Goal: Task Accomplishment & Management: Use online tool/utility

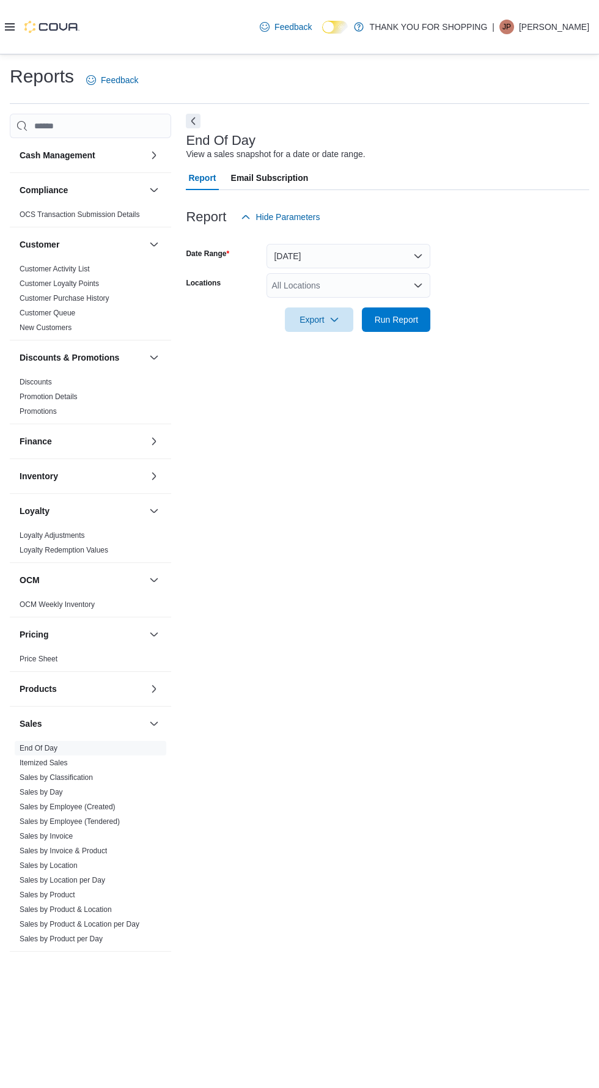
scroll to position [27, 0]
click at [426, 307] on button "Run Report" at bounding box center [396, 319] width 68 height 24
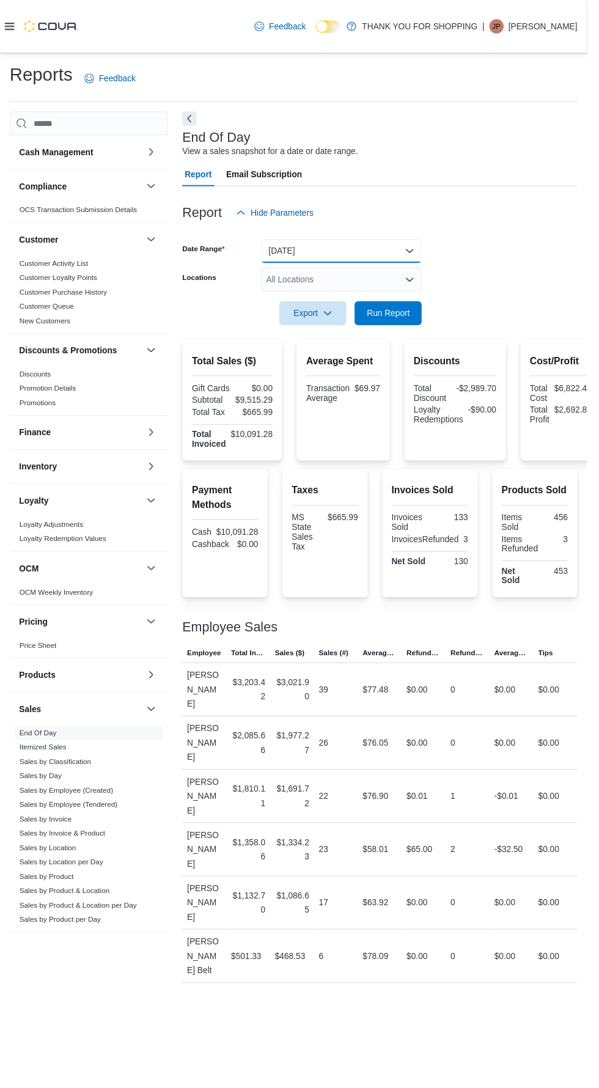
click at [391, 244] on button "[DATE]" at bounding box center [348, 256] width 164 height 24
click at [521, 229] on div at bounding box center [387, 236] width 403 height 15
click at [397, 273] on div "All Locations" at bounding box center [348, 285] width 164 height 24
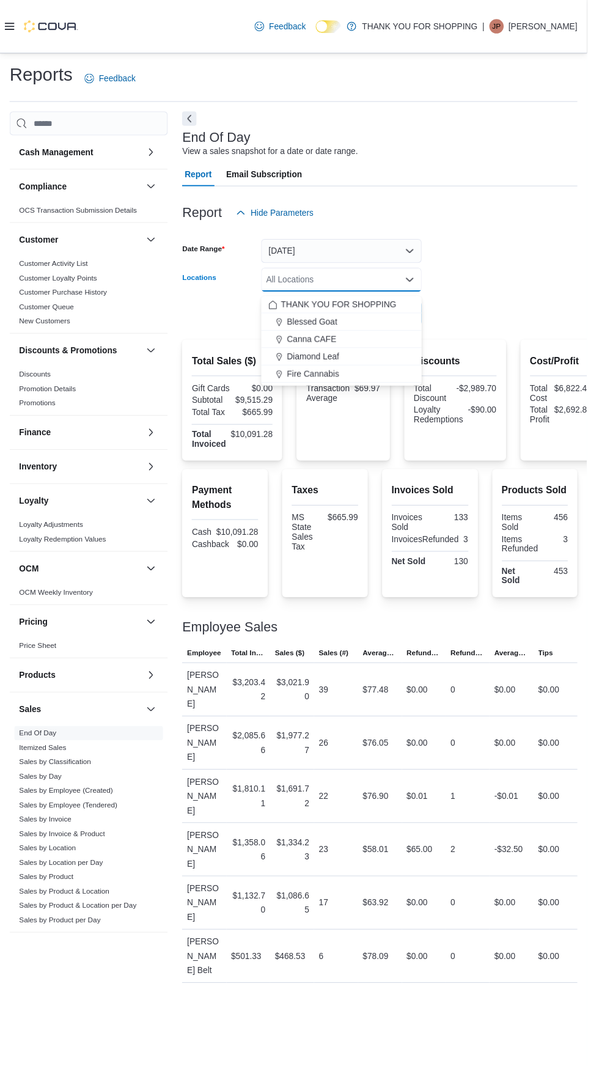
scroll to position [27, 0]
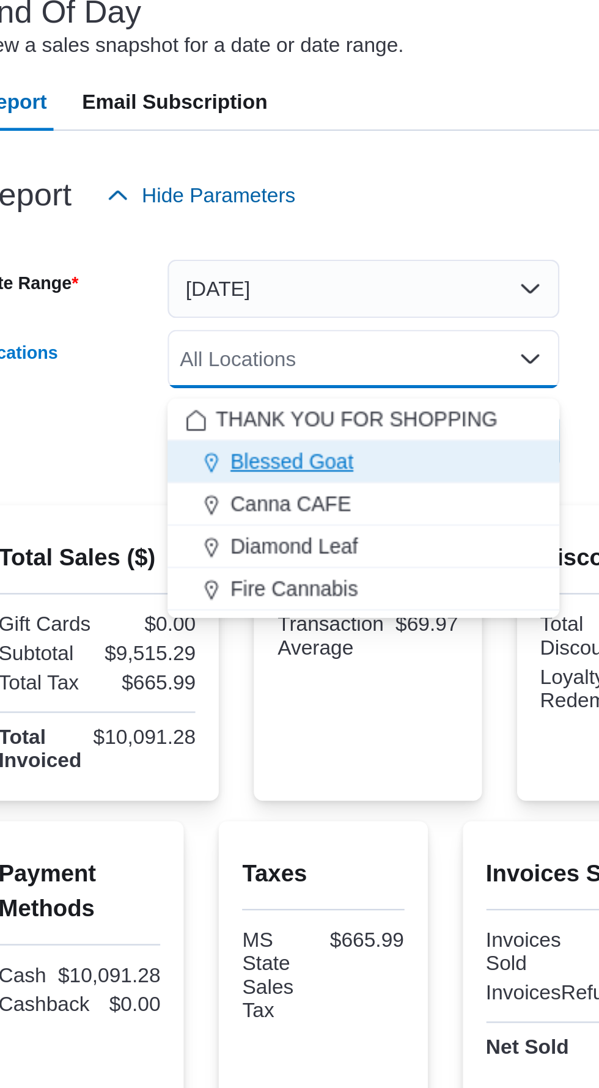
click at [340, 322] on span "Blessed Goat" at bounding box center [318, 328] width 51 height 12
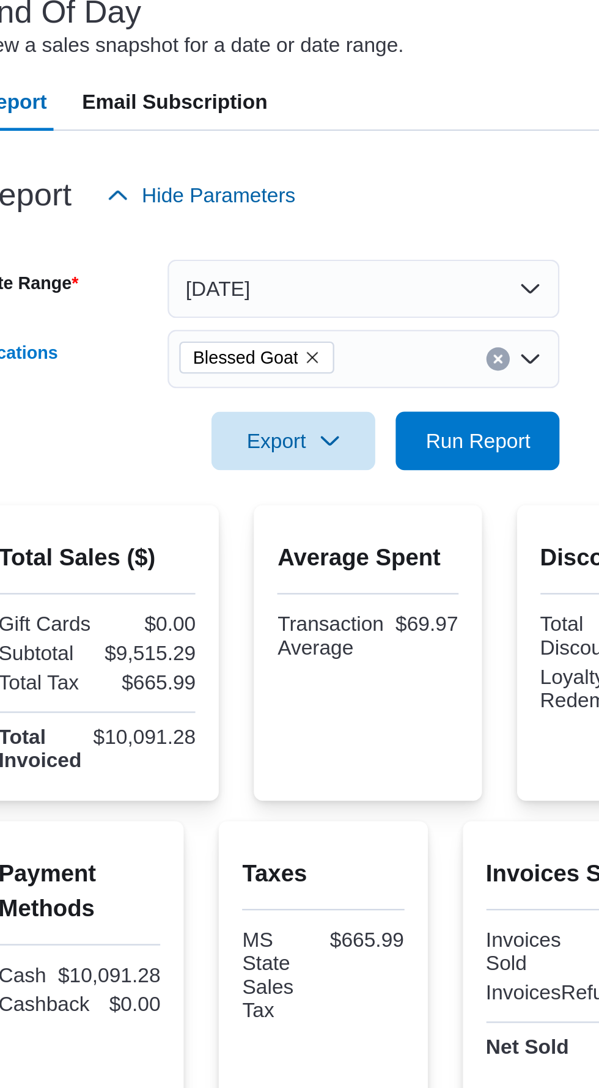
click at [406, 205] on div "Report Hide Parameters" at bounding box center [387, 217] width 403 height 24
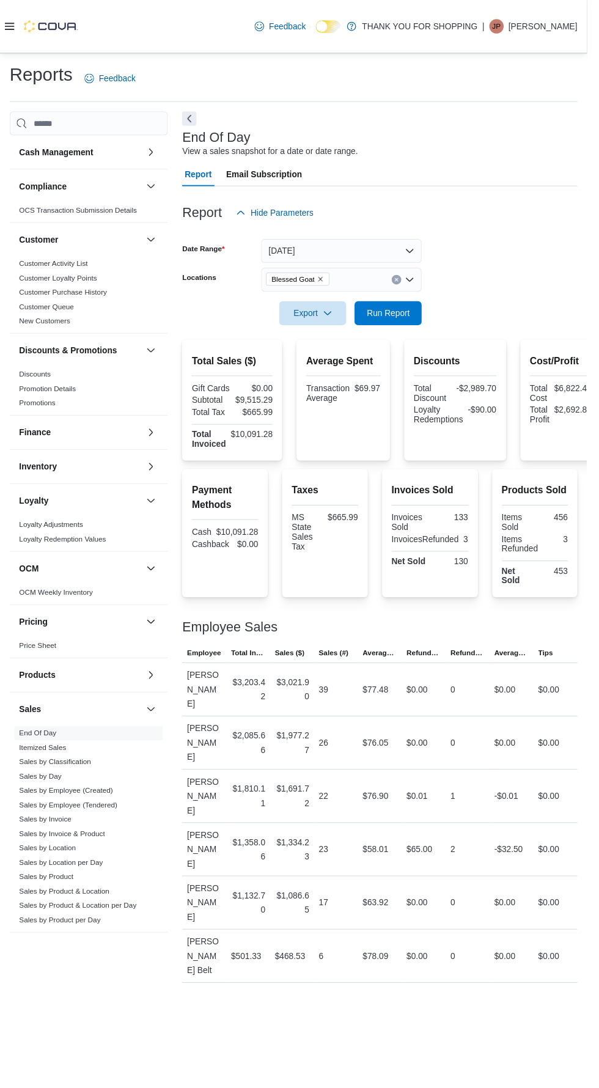
scroll to position [38, 0]
click at [417, 313] on span "Run Report" at bounding box center [397, 319] width 44 height 12
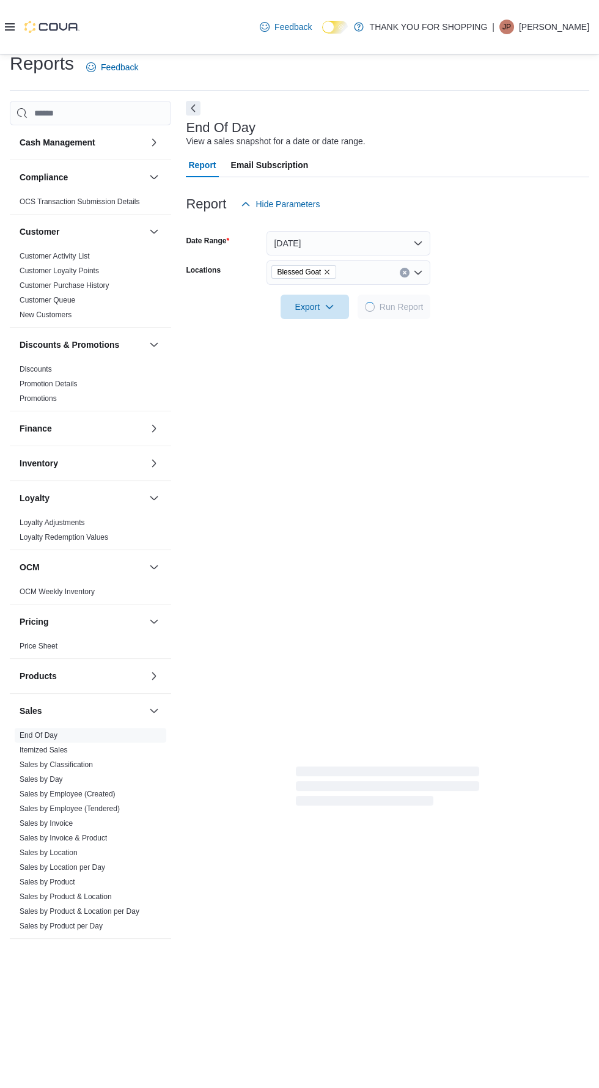
scroll to position [27, 0]
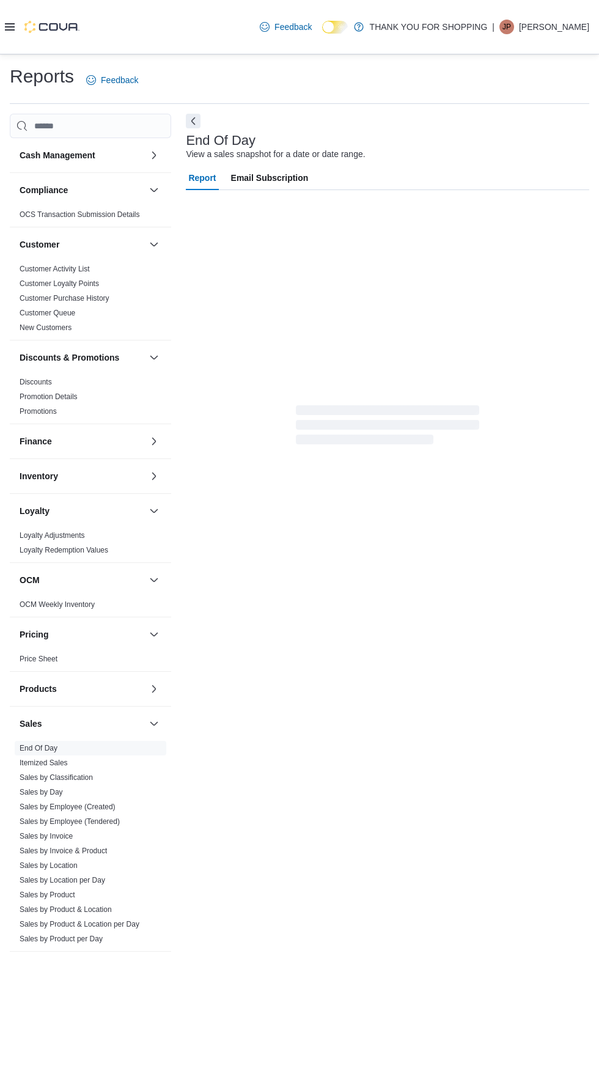
scroll to position [27, 0]
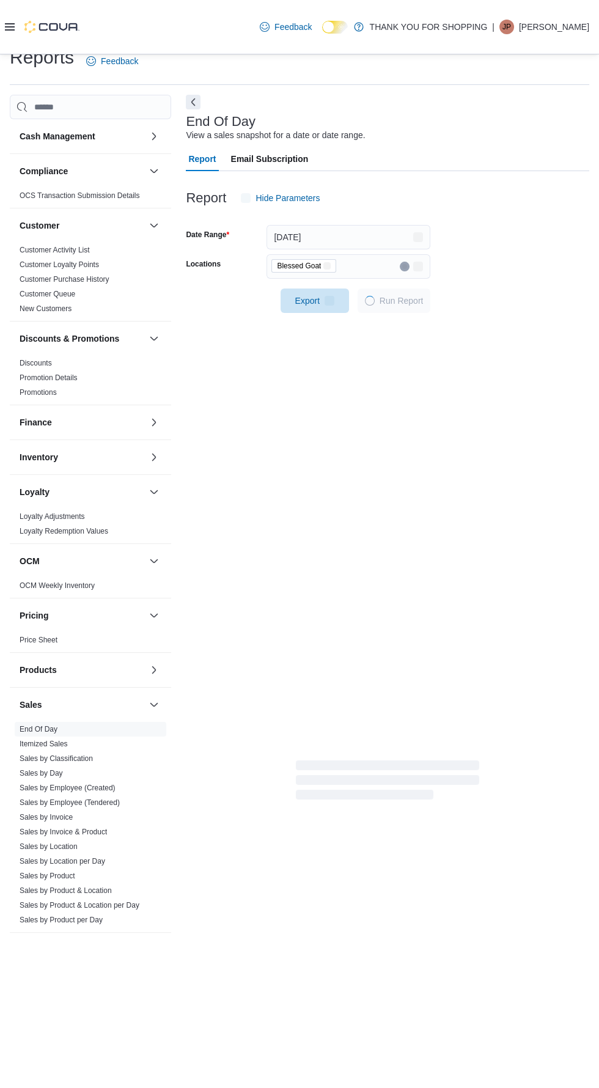
scroll to position [27, 0]
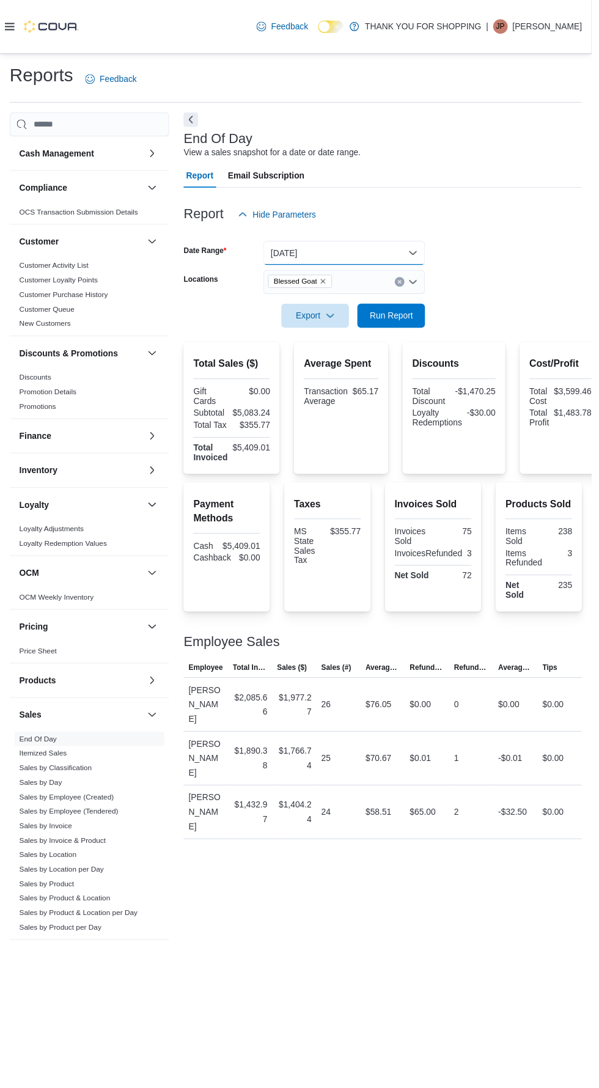
click at [372, 244] on button "[DATE]" at bounding box center [348, 256] width 164 height 24
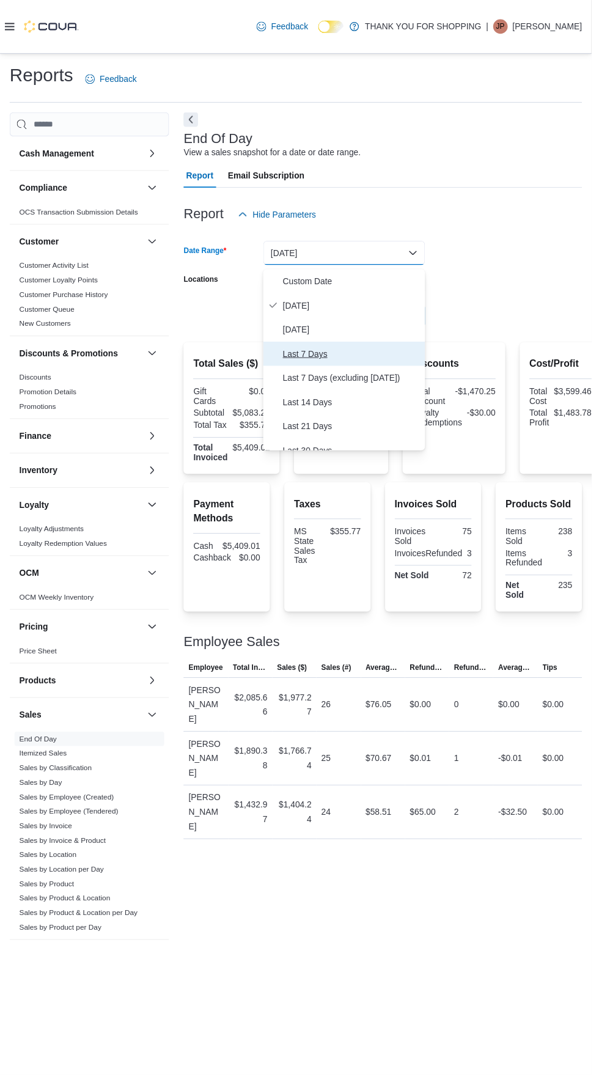
click at [357, 351] on span "Last 7 Days" at bounding box center [355, 358] width 139 height 15
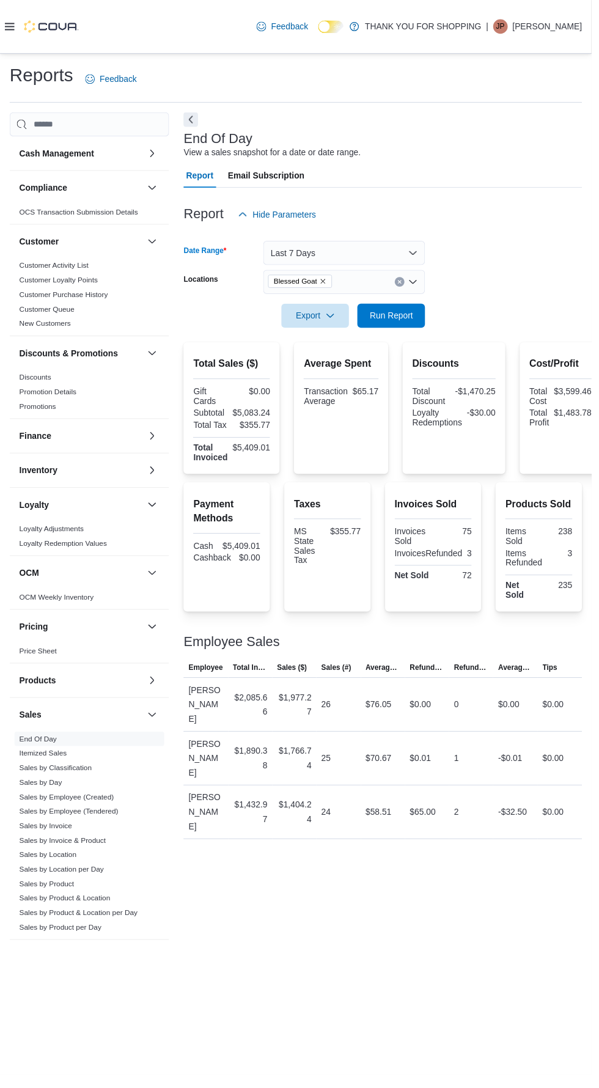
click at [552, 205] on div "Report Hide Parameters" at bounding box center [387, 217] width 403 height 24
click at [413, 313] on span "Run Report" at bounding box center [397, 319] width 44 height 12
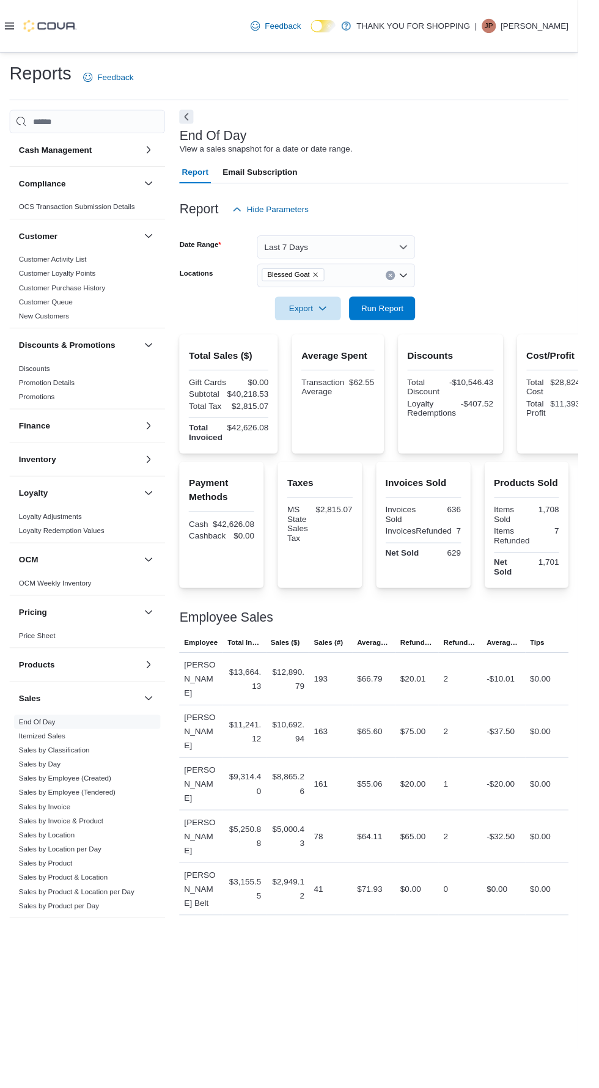
click at [341, 278] on input "Locations" at bounding box center [341, 285] width 1 height 15
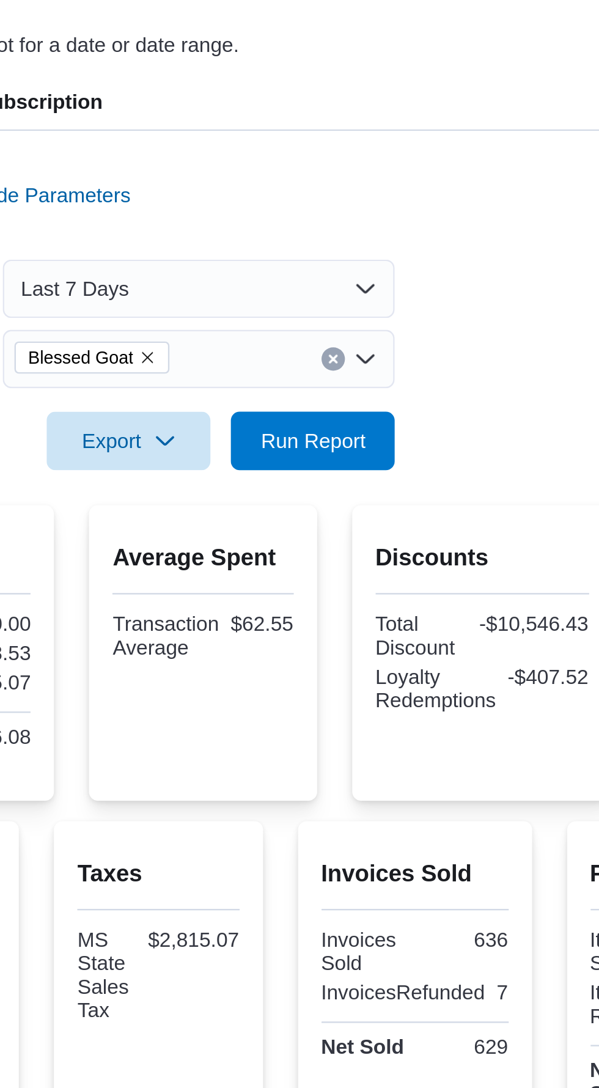
click at [481, 229] on form "Date Range Last 7 Days Locations Blessed Goat Combo box. Selected. Blessed Goat…" at bounding box center [387, 280] width 403 height 103
click at [326, 281] on icon "Remove Blessed Goat from selection in this group" at bounding box center [326, 284] width 7 height 7
click at [488, 229] on div at bounding box center [387, 236] width 403 height 15
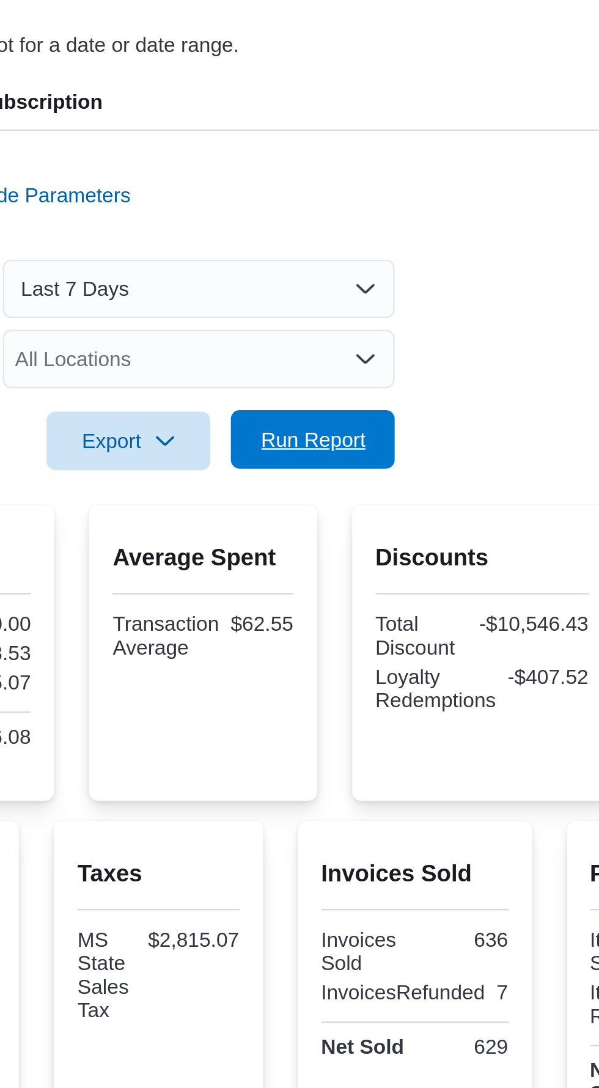
click at [418, 307] on span "Run Report" at bounding box center [396, 319] width 54 height 24
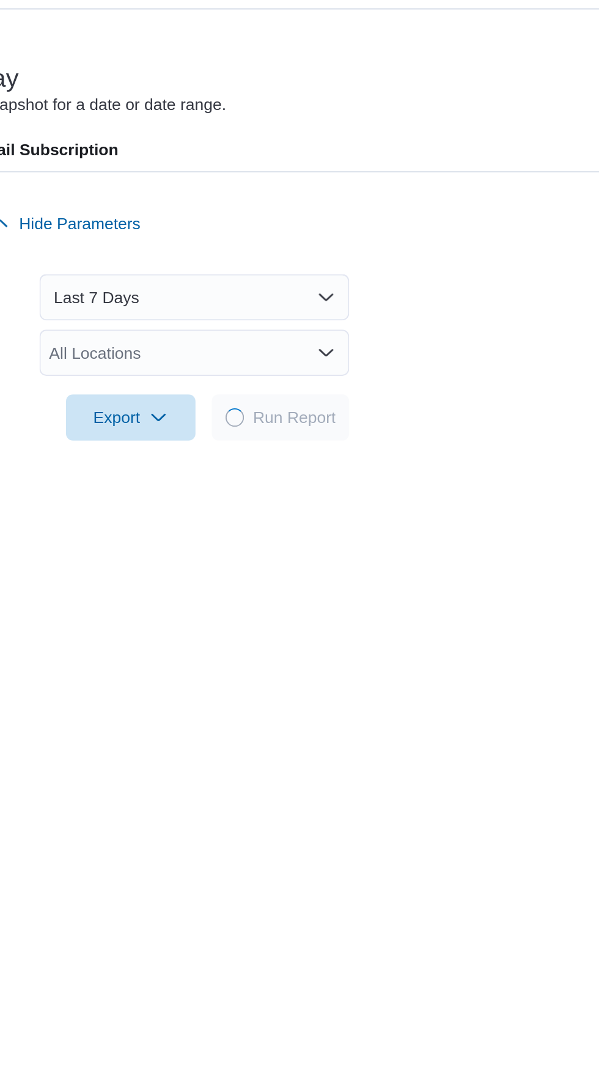
scroll to position [27, 0]
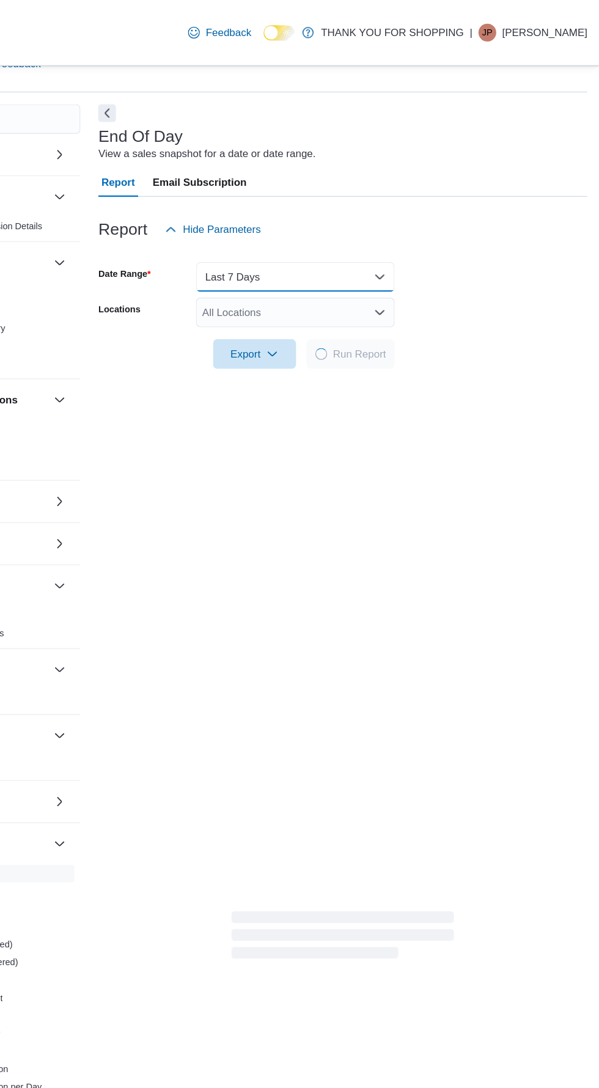
click at [373, 224] on button "Last 7 Days" at bounding box center [348, 228] width 164 height 24
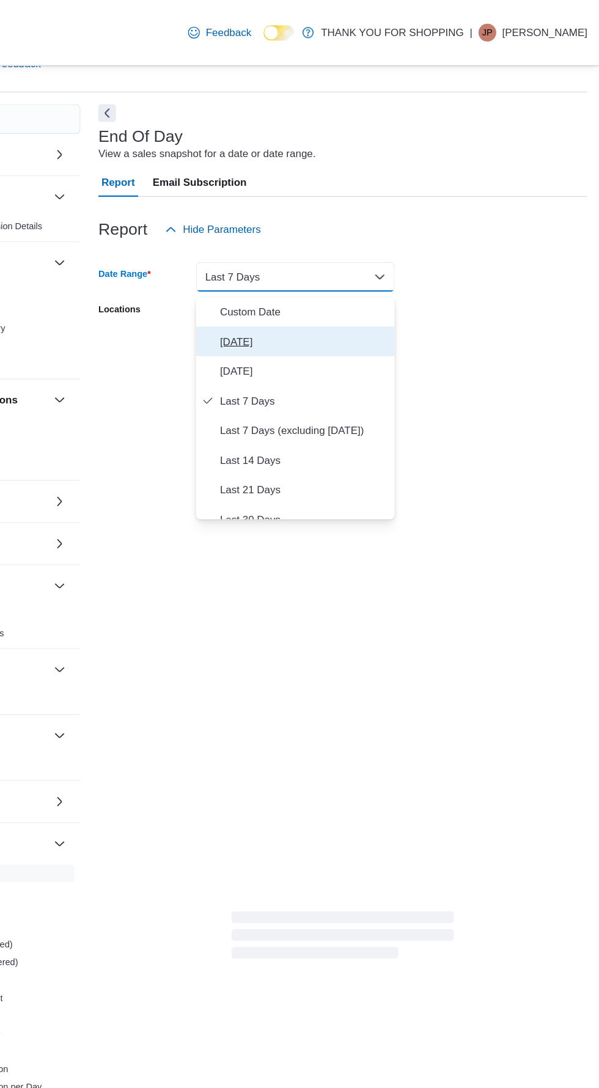
click at [339, 280] on span "[DATE]" at bounding box center [355, 281] width 139 height 15
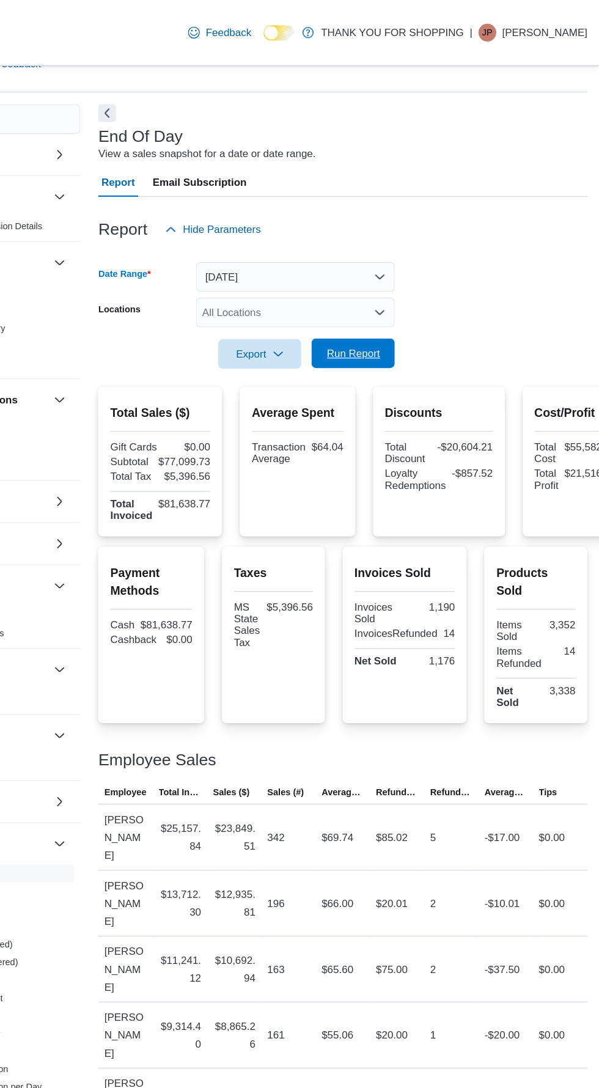
click at [397, 302] on span "Run Report" at bounding box center [396, 291] width 54 height 24
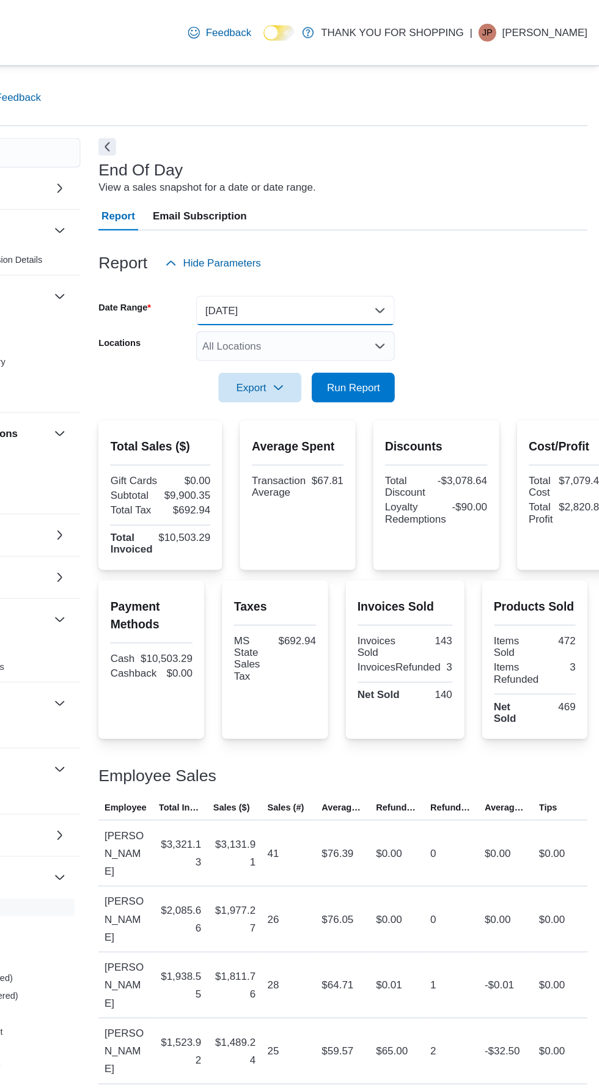
click at [387, 244] on button "[DATE]" at bounding box center [348, 256] width 164 height 24
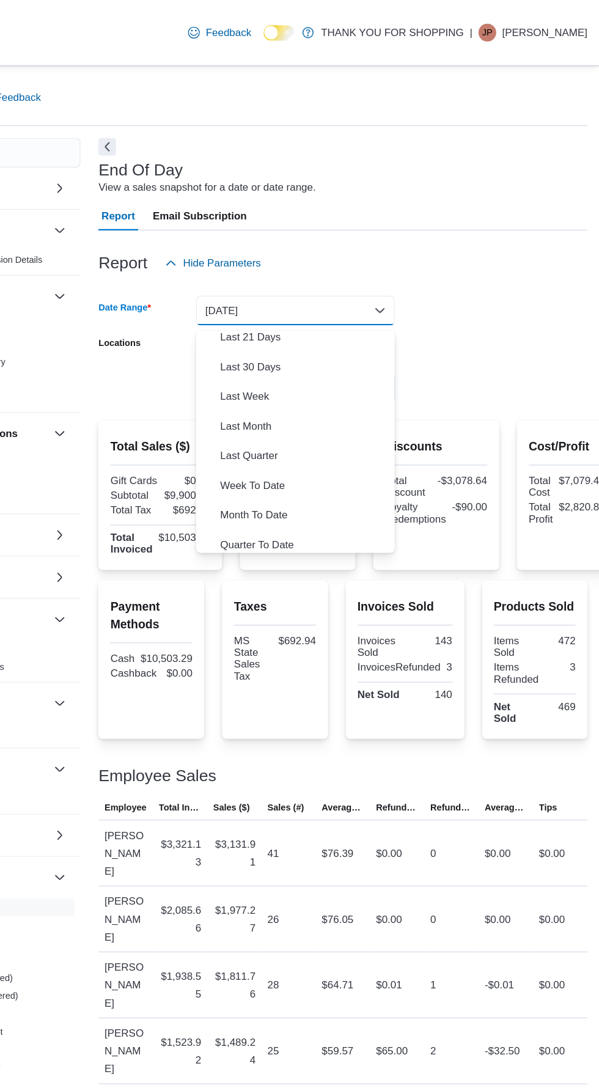
scroll to position [183, 0]
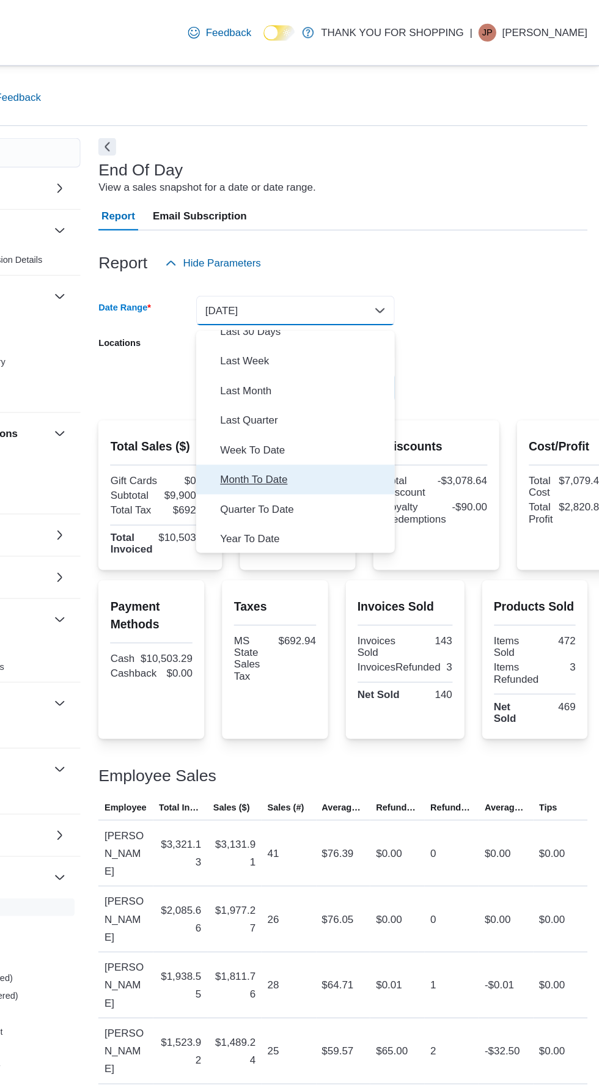
click at [354, 388] on span "Month To Date" at bounding box center [355, 395] width 139 height 15
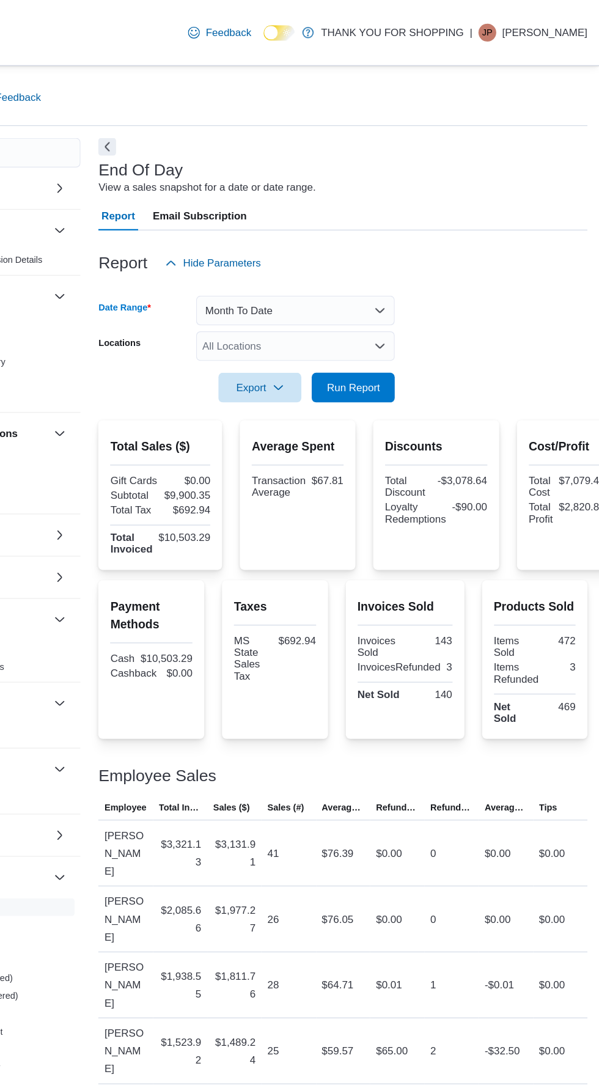
click at [521, 166] on div "Report Email Subscription" at bounding box center [387, 178] width 403 height 24
click at [389, 273] on div "All Locations" at bounding box center [348, 285] width 164 height 24
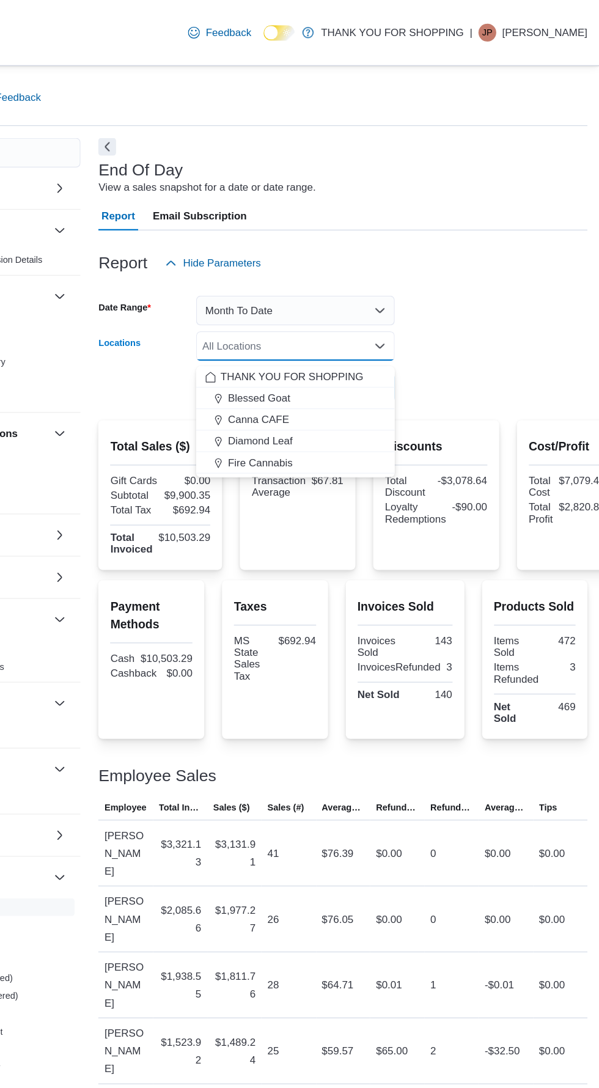
scroll to position [27, 0]
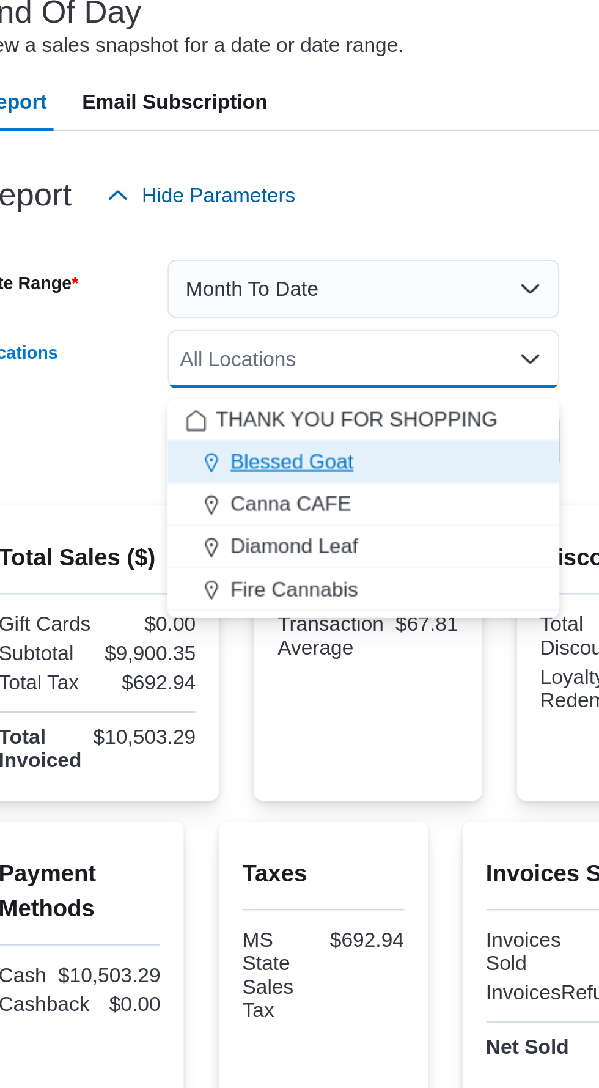
click at [338, 322] on span "Blessed Goat" at bounding box center [318, 328] width 51 height 12
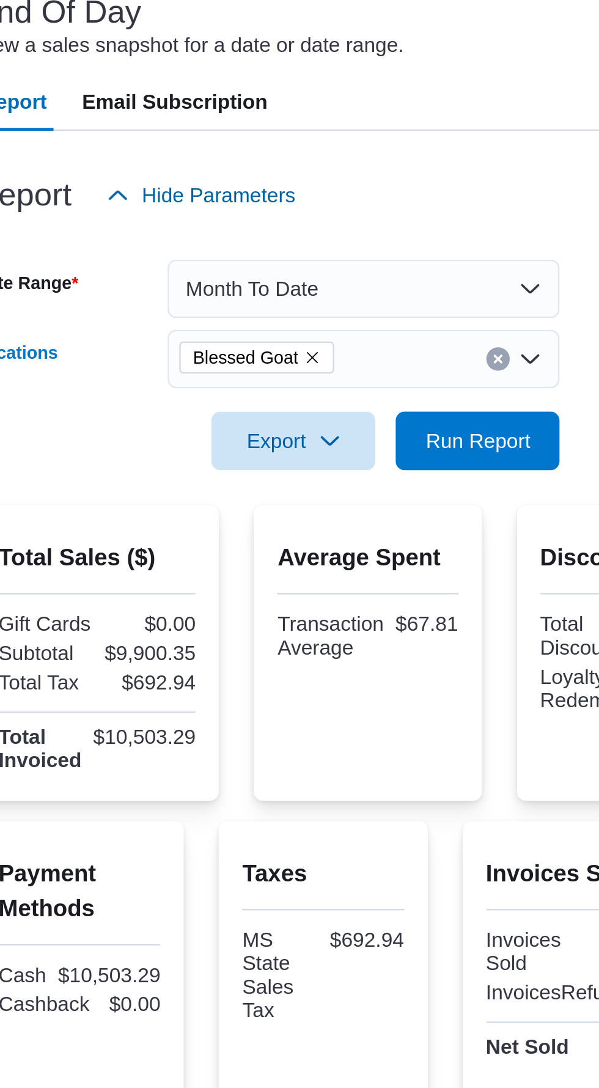
click at [403, 205] on div "Report Hide Parameters" at bounding box center [387, 217] width 403 height 24
click at [396, 313] on span "Run Report" at bounding box center [397, 319] width 44 height 12
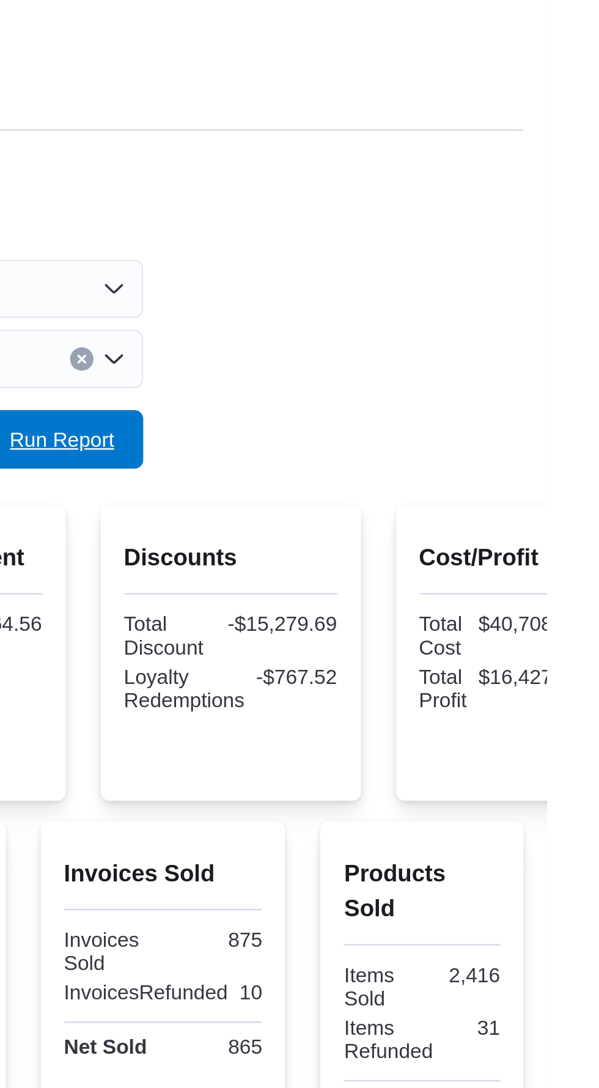
scroll to position [27, 0]
